Goal: Task Accomplishment & Management: Manage account settings

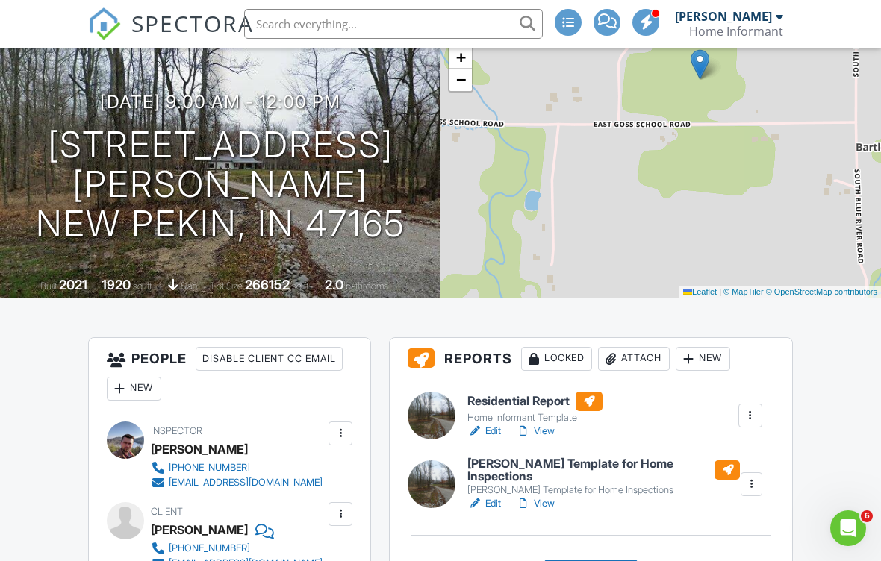
scroll to position [143, 0]
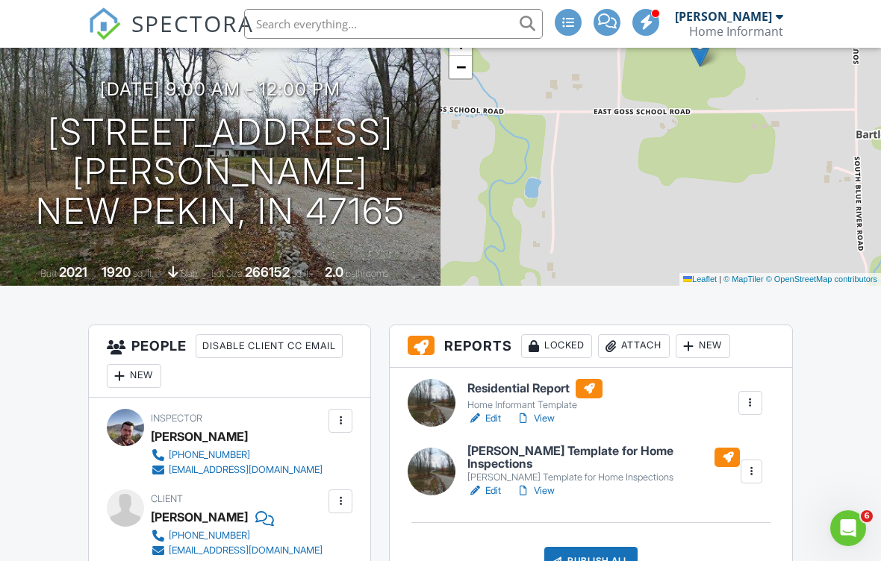
click at [757, 404] on div at bounding box center [749, 402] width 15 height 15
click at [718, 518] on div "Delete" at bounding box center [705, 518] width 31 height 16
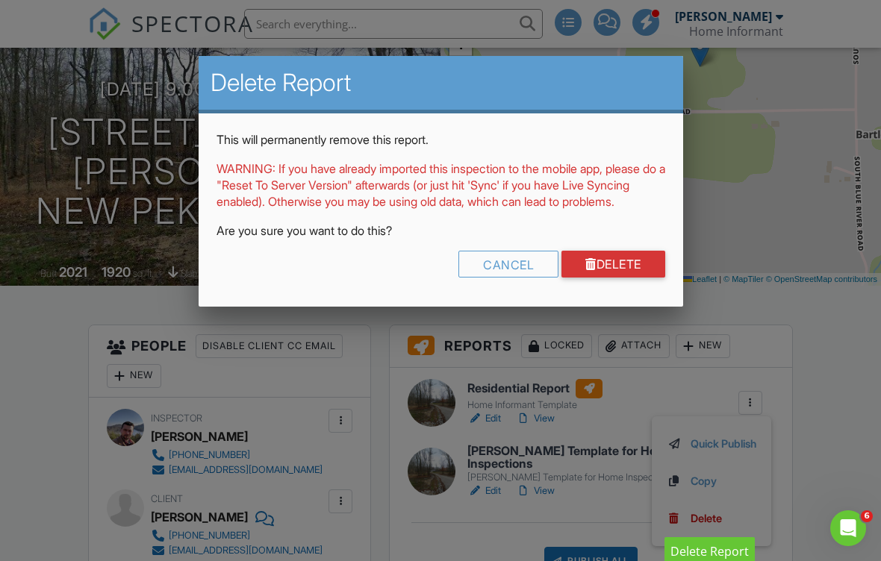
click at [643, 278] on link "Delete" at bounding box center [613, 264] width 104 height 27
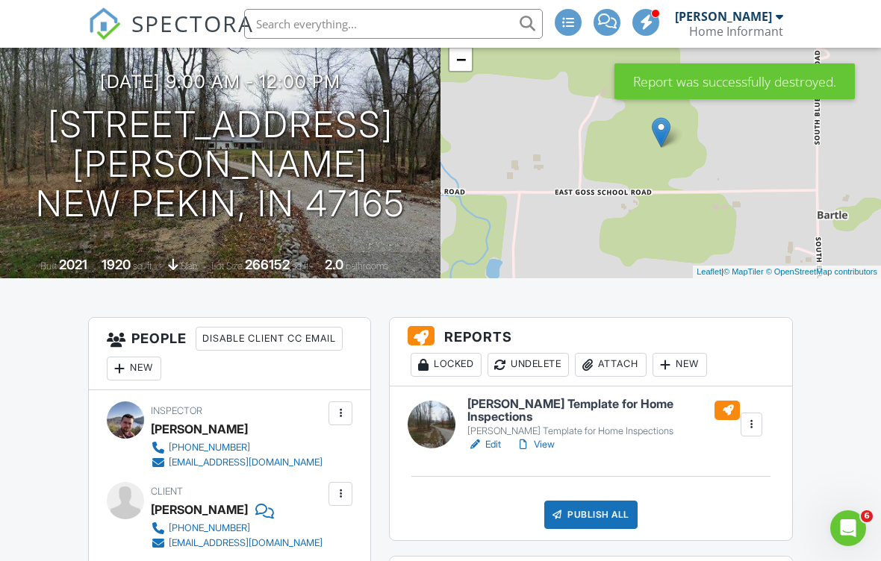
scroll to position [151, 0]
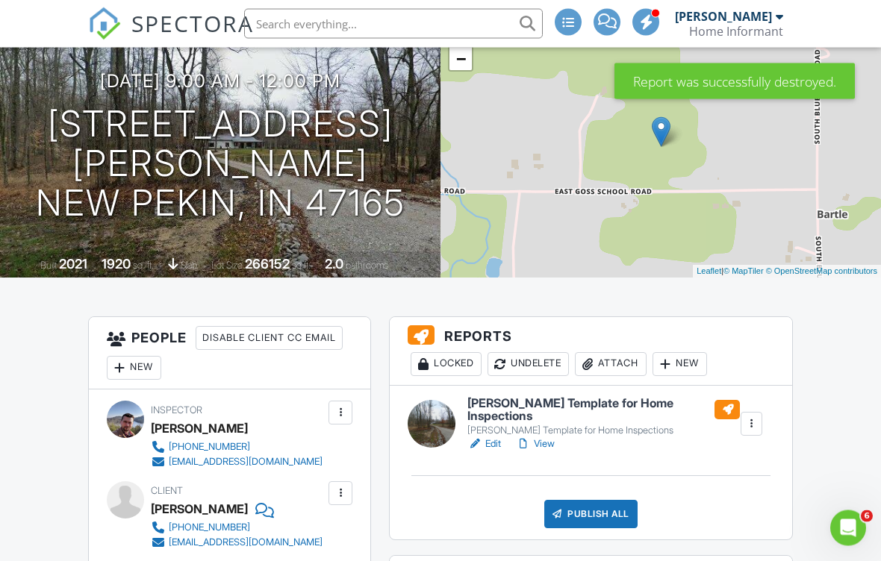
click at [754, 428] on div at bounding box center [751, 424] width 15 height 15
click at [727, 540] on link "Delete" at bounding box center [711, 536] width 90 height 16
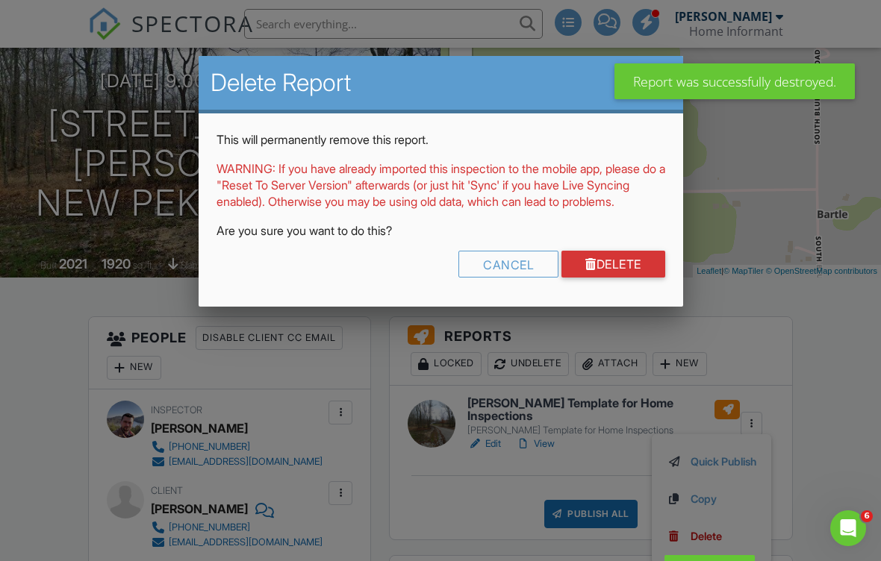
click at [646, 278] on link "Delete" at bounding box center [613, 264] width 104 height 27
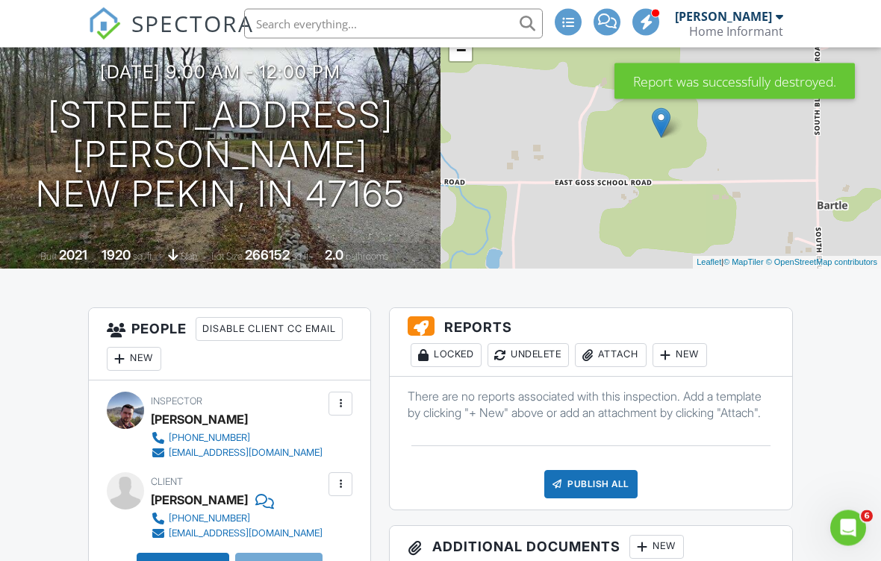
scroll to position [161, 0]
click at [700, 357] on div "New" at bounding box center [679, 355] width 54 height 24
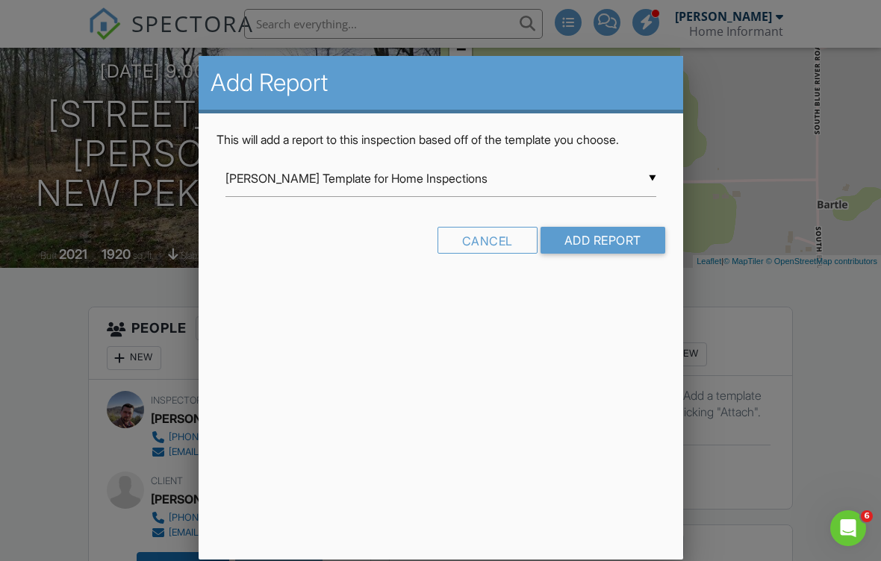
click at [496, 240] on div "Cancel" at bounding box center [487, 240] width 100 height 27
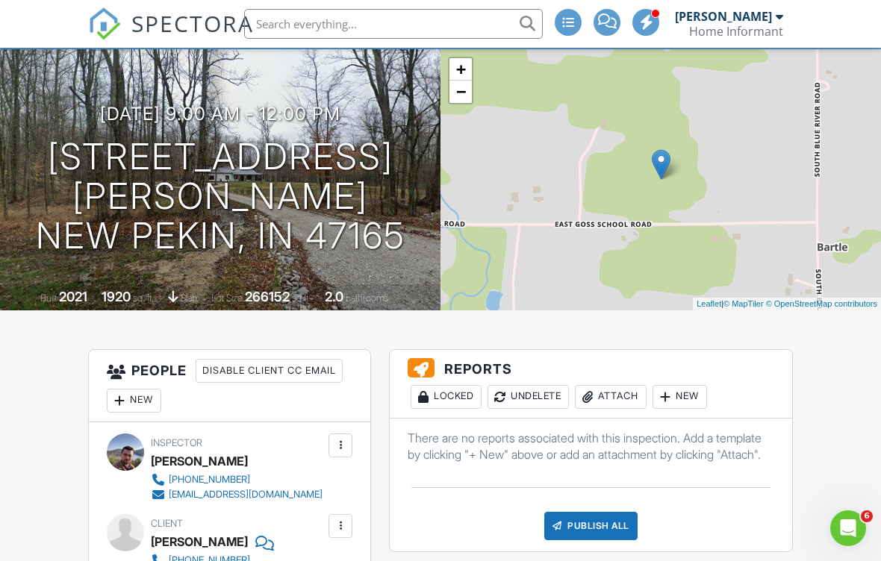
scroll to position [0, 0]
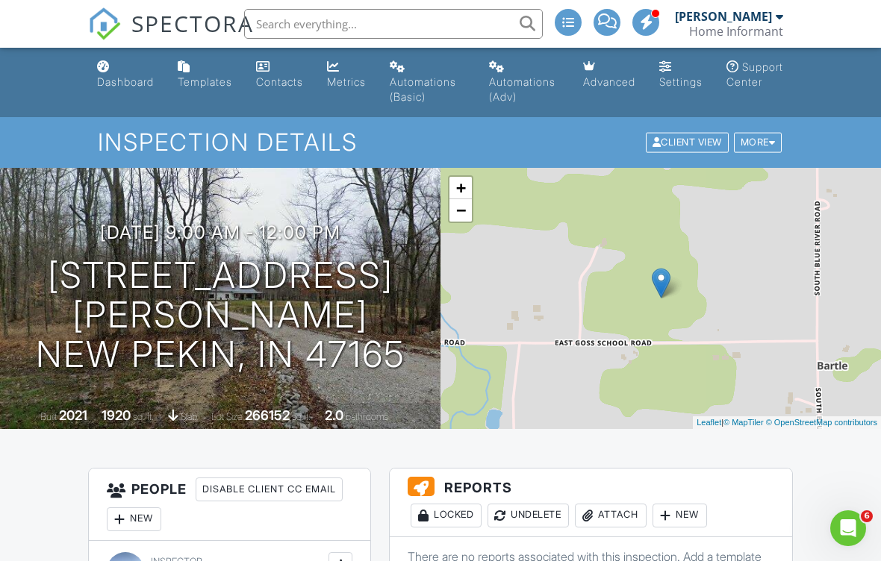
click at [204, 66] on link "Templates" at bounding box center [205, 75] width 66 height 43
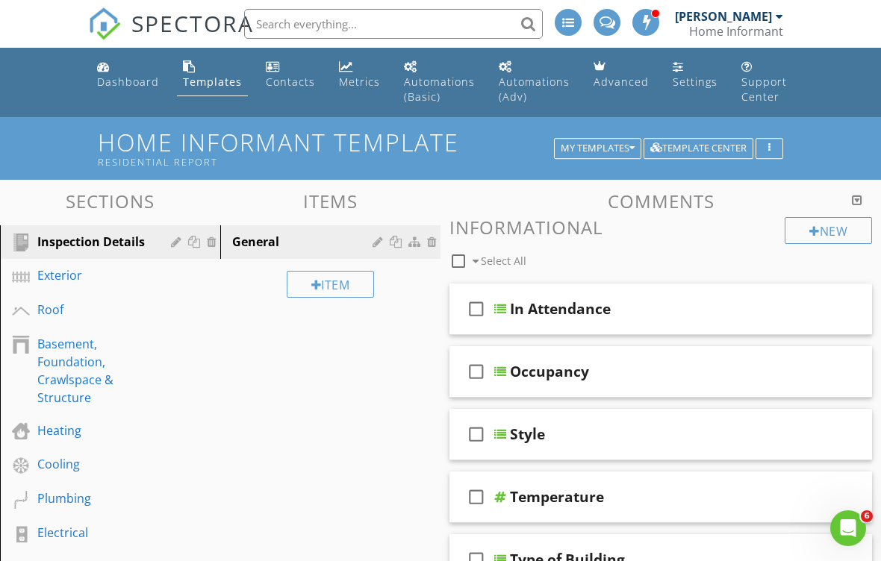
click at [616, 149] on div "My Templates" at bounding box center [597, 148] width 74 height 10
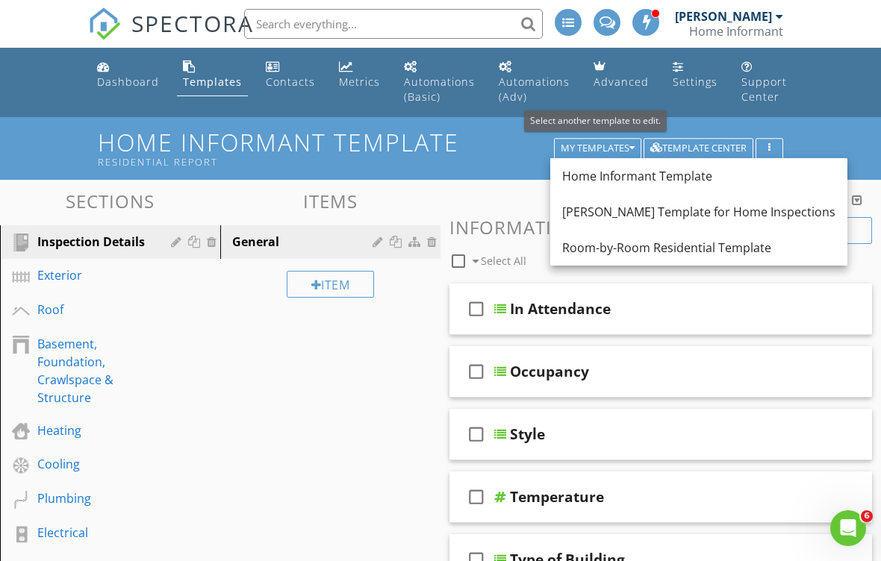
click at [730, 214] on div "[PERSON_NAME] Template for Home Inspections" at bounding box center [698, 212] width 273 height 18
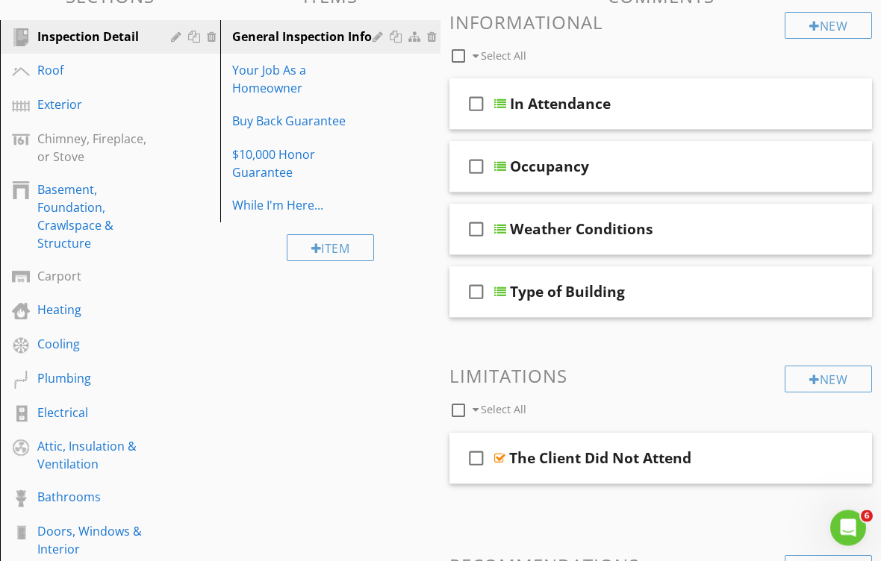
scroll to position [193, 0]
click at [75, 219] on div "Basement, Foundation, Crawlspace & Structure" at bounding box center [93, 217] width 112 height 72
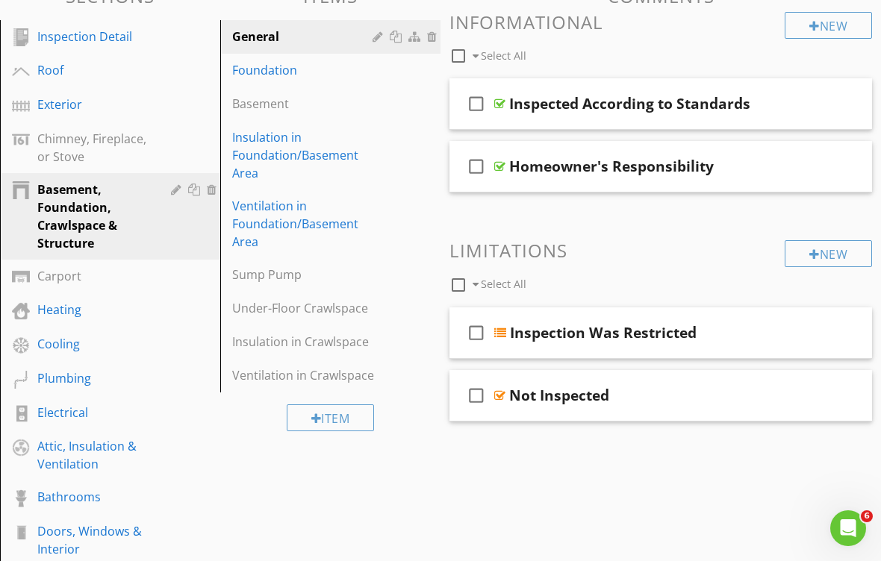
click at [0, 0] on div at bounding box center [0, 0] width 0 height 0
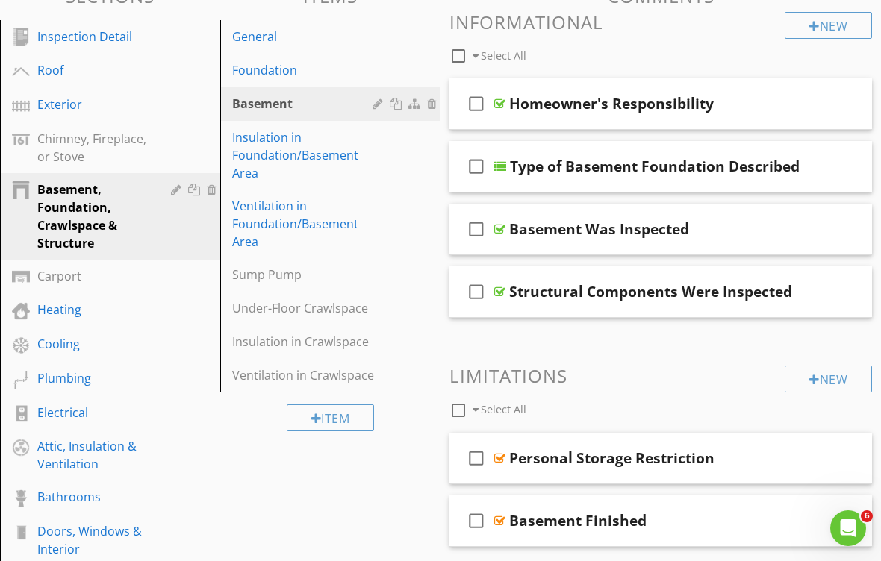
click at [845, 333] on div at bounding box center [440, 280] width 881 height 561
click at [316, 156] on div "Insulation in Foundation/Basement Area" at bounding box center [304, 155] width 145 height 54
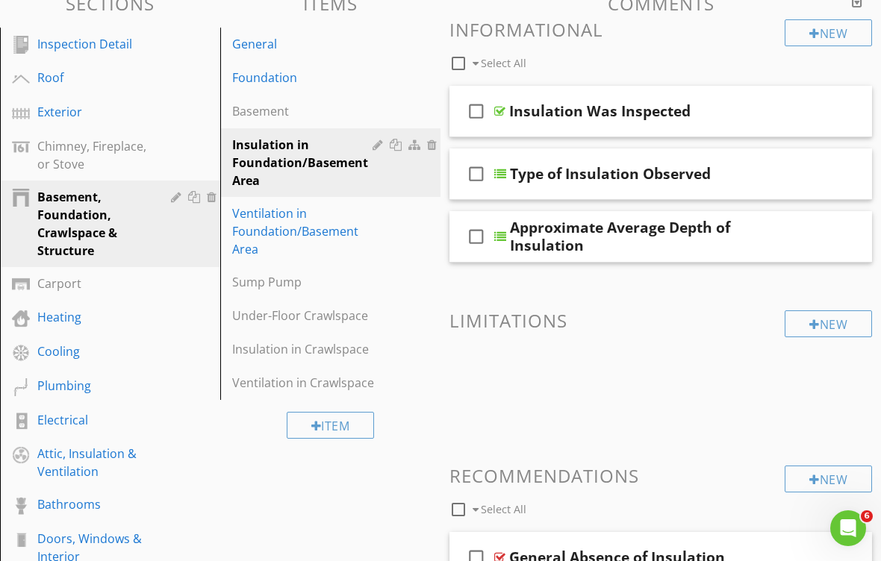
scroll to position [0, 0]
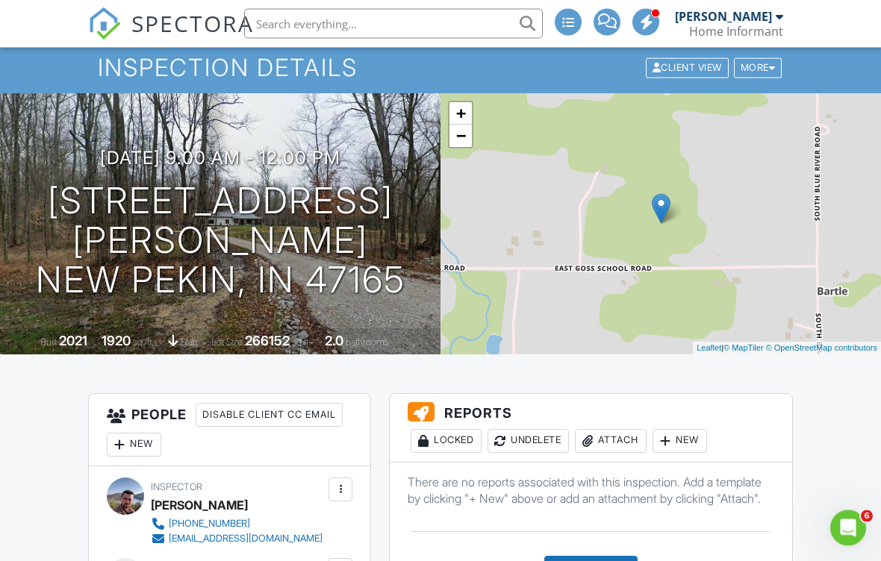
scroll to position [75, 0]
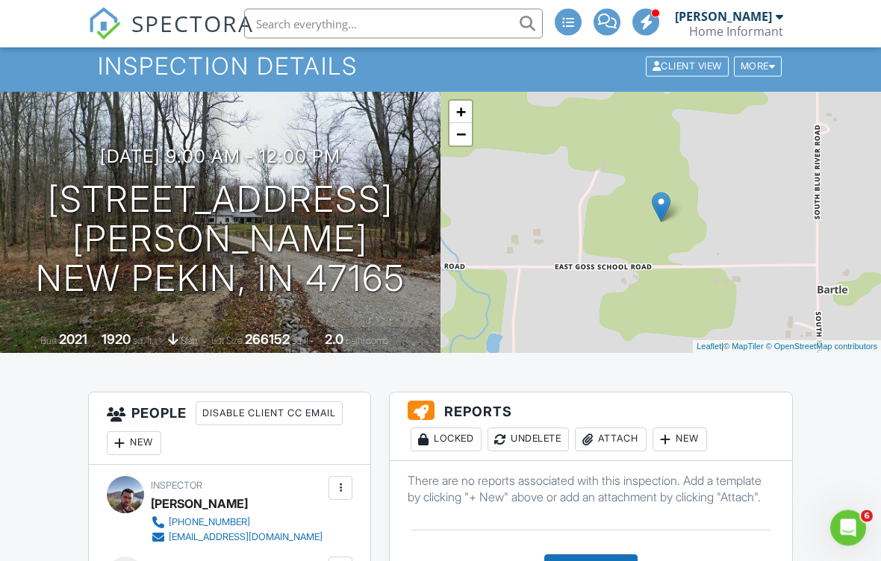
click at [707, 440] on div "New" at bounding box center [679, 440] width 54 height 24
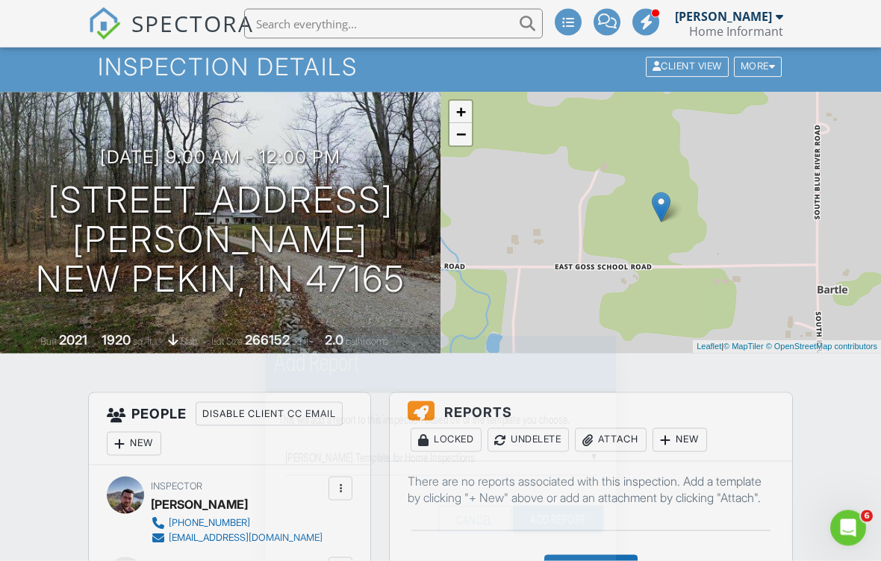
scroll to position [76, 0]
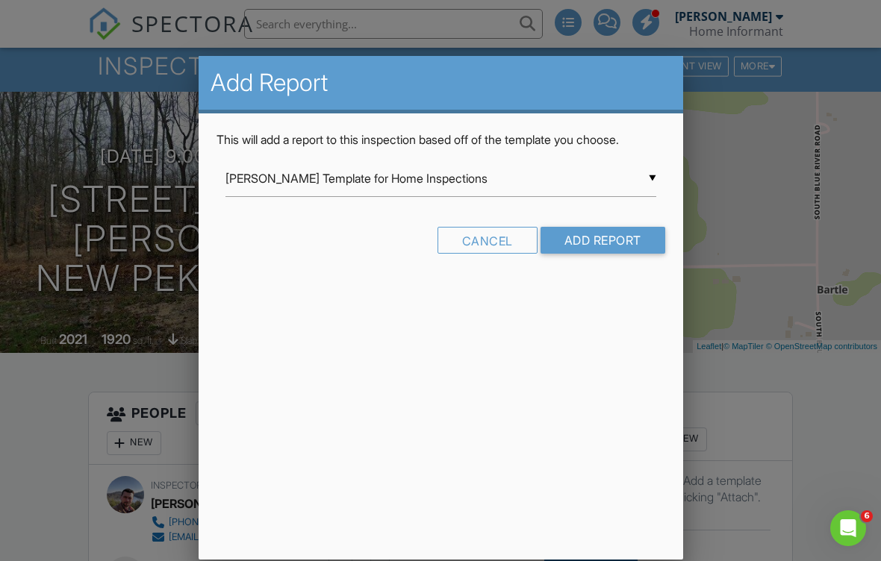
click at [630, 238] on input "Add Report" at bounding box center [602, 240] width 125 height 27
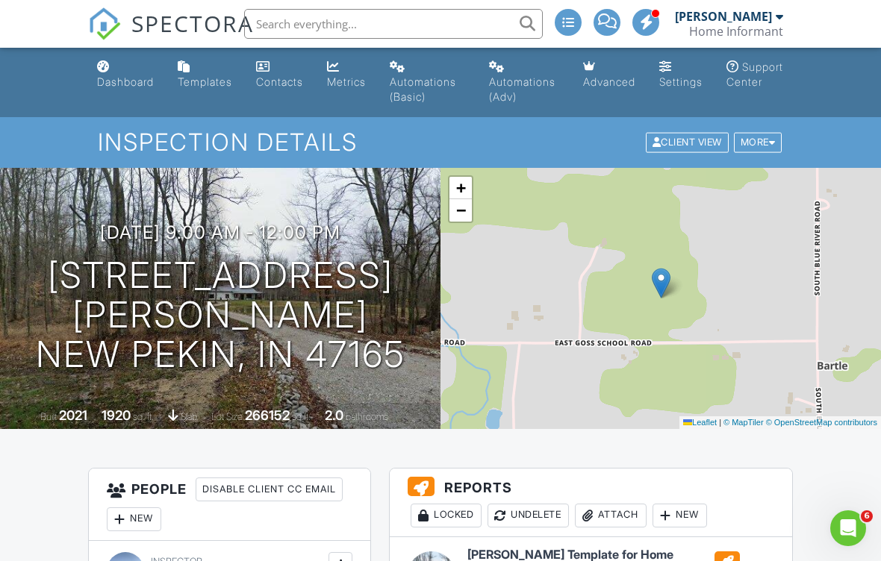
click at [202, 78] on div "Templates" at bounding box center [205, 81] width 54 height 13
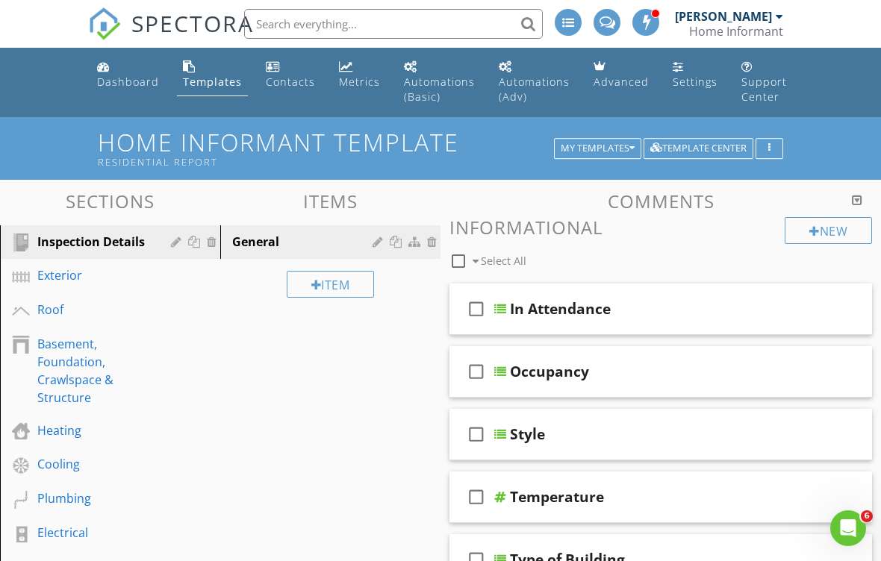
click at [616, 148] on div "My Templates" at bounding box center [597, 148] width 74 height 10
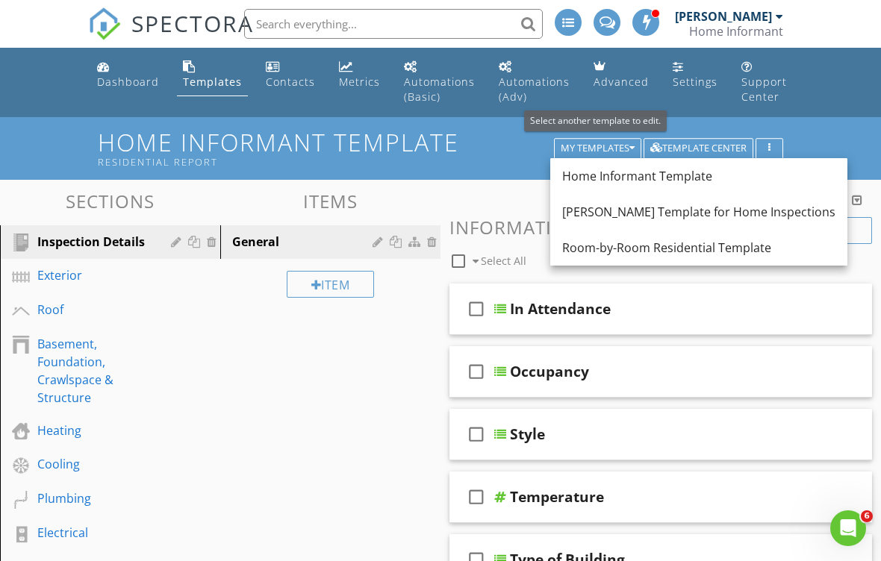
click at [766, 207] on div "[PERSON_NAME] Template for Home Inspections" at bounding box center [698, 212] width 273 height 18
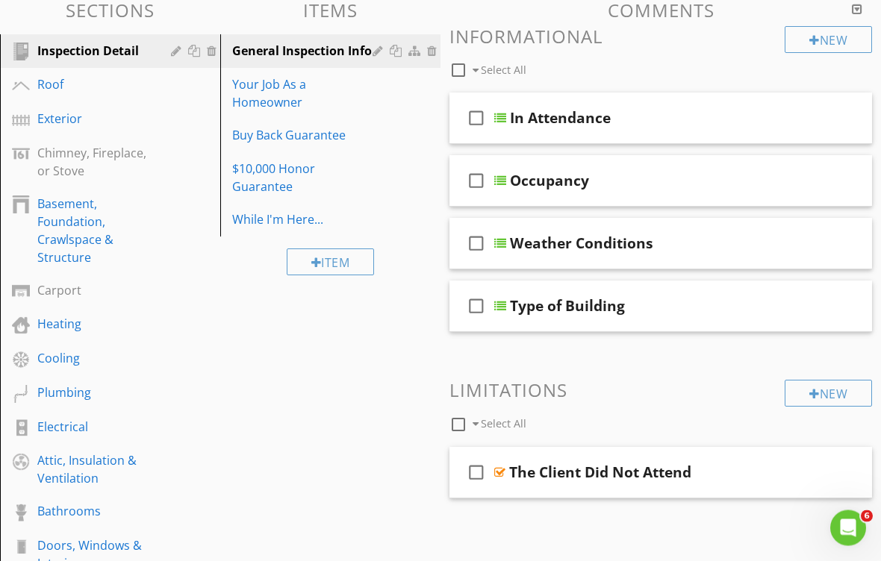
scroll to position [179, 0]
click at [70, 225] on div "Basement, Foundation, Crawlspace & Structure" at bounding box center [93, 231] width 112 height 72
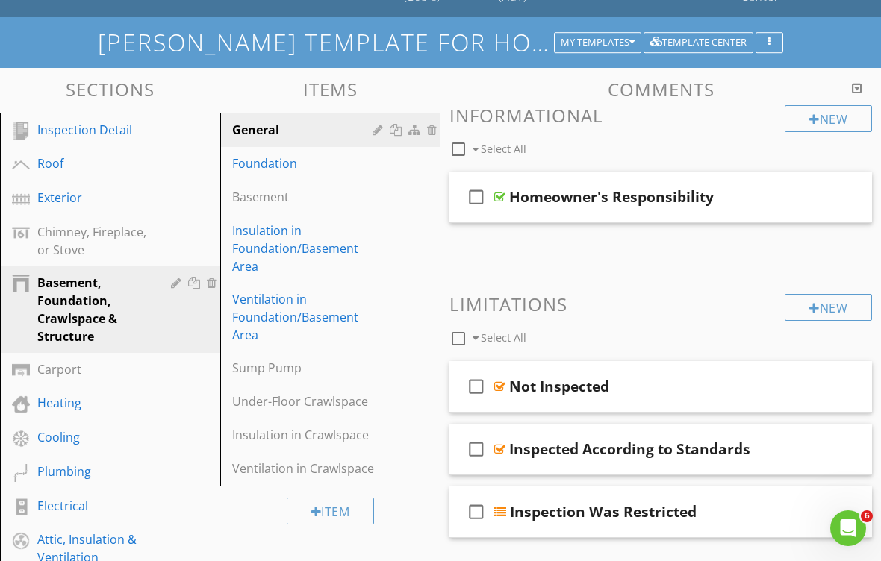
scroll to position [0, 0]
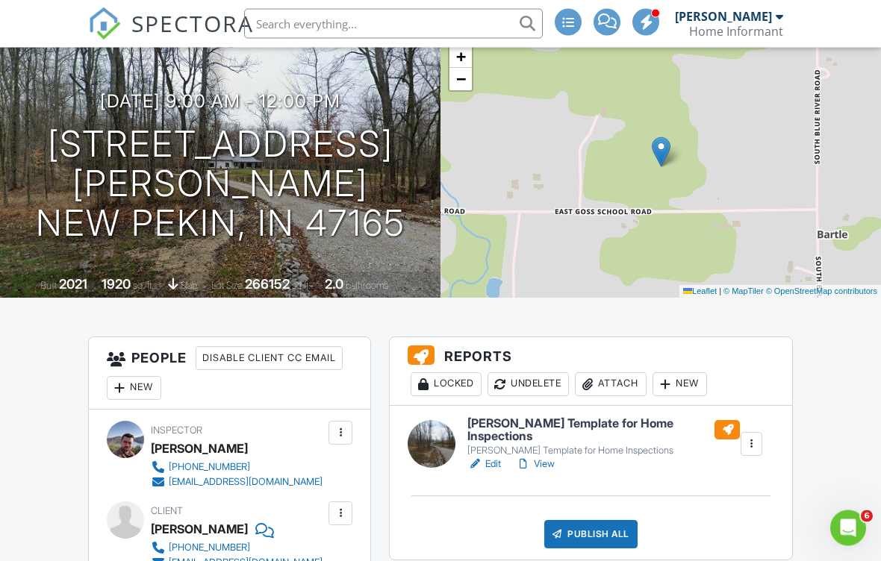
scroll to position [135, 0]
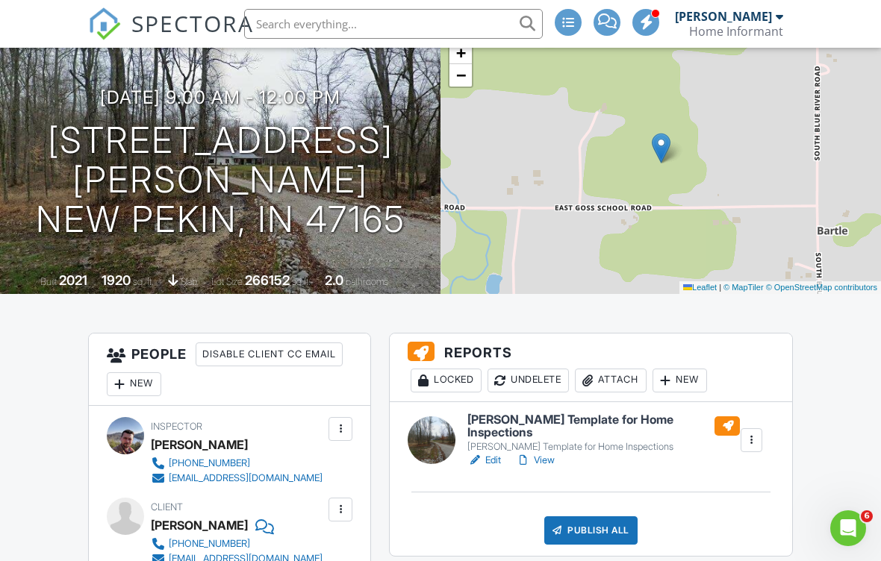
click at [752, 438] on div at bounding box center [751, 440] width 15 height 15
click at [714, 548] on div "Delete" at bounding box center [705, 553] width 31 height 16
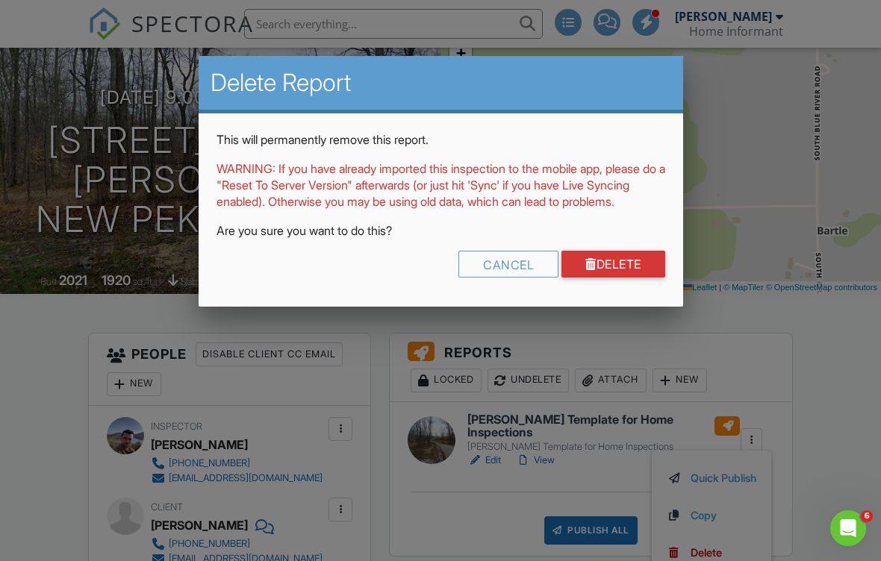
click at [641, 278] on link "Delete" at bounding box center [613, 264] width 104 height 27
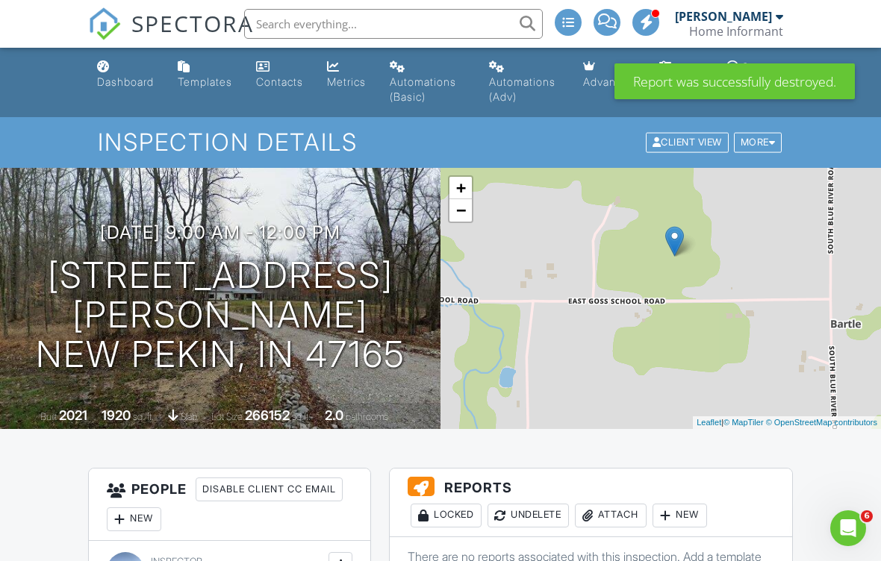
click at [762, 143] on div "More" at bounding box center [758, 143] width 49 height 20
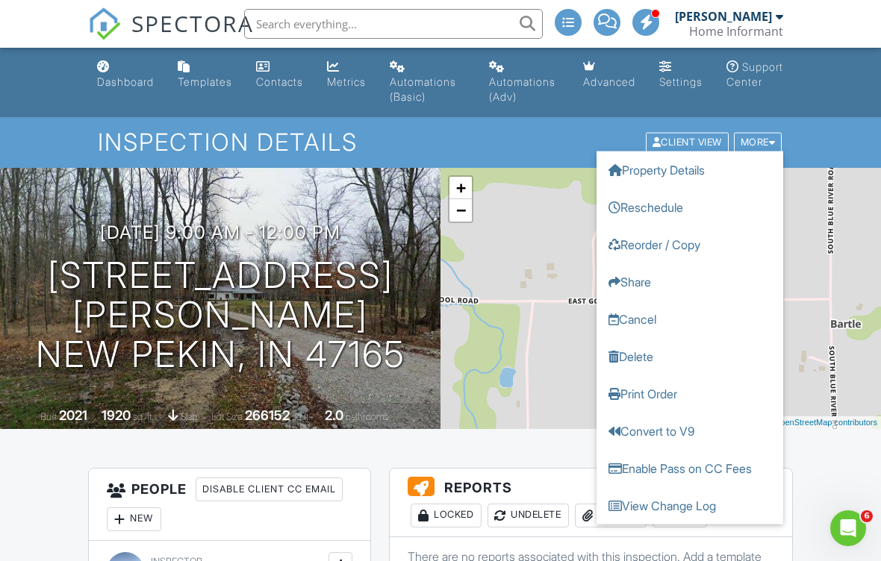
click at [666, 355] on link "Delete" at bounding box center [689, 356] width 187 height 37
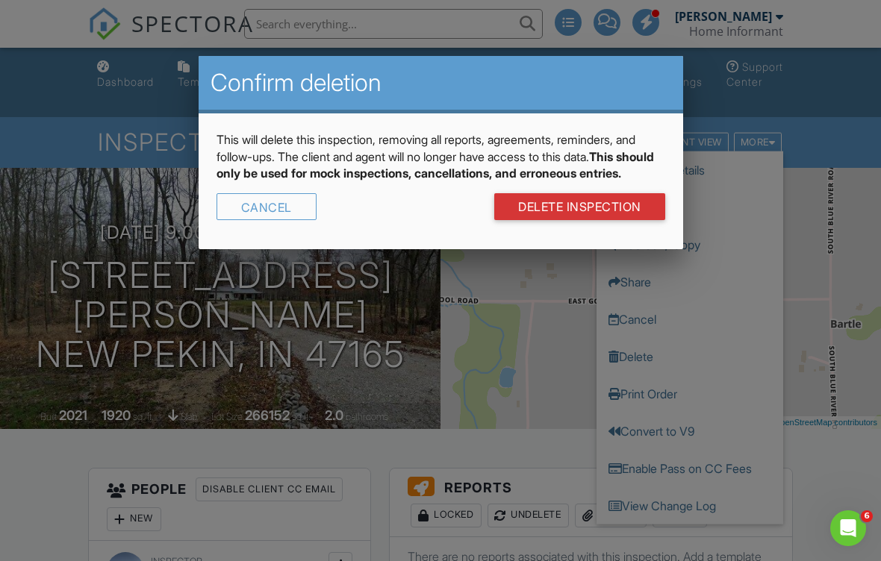
click at [634, 219] on link "DELETE Inspection" at bounding box center [579, 206] width 171 height 27
